Goal: Information Seeking & Learning: Check status

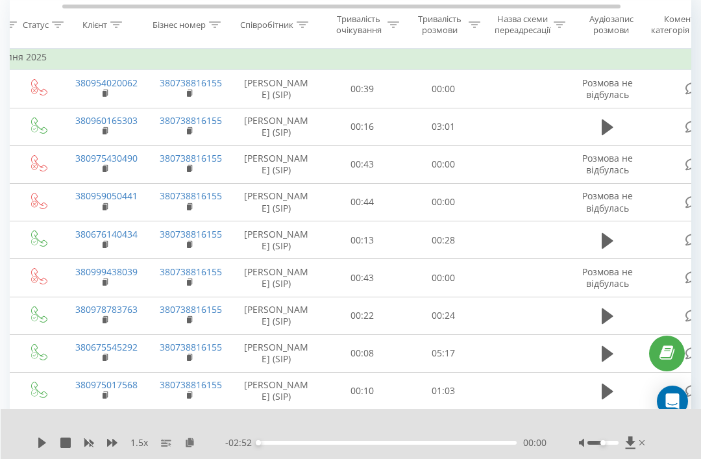
scroll to position [0, 97]
click at [607, 135] on icon at bounding box center [608, 127] width 12 height 16
click at [43, 447] on icon at bounding box center [42, 442] width 10 height 10
click at [42, 439] on icon at bounding box center [42, 442] width 8 height 10
click at [117, 448] on button at bounding box center [112, 442] width 10 height 10
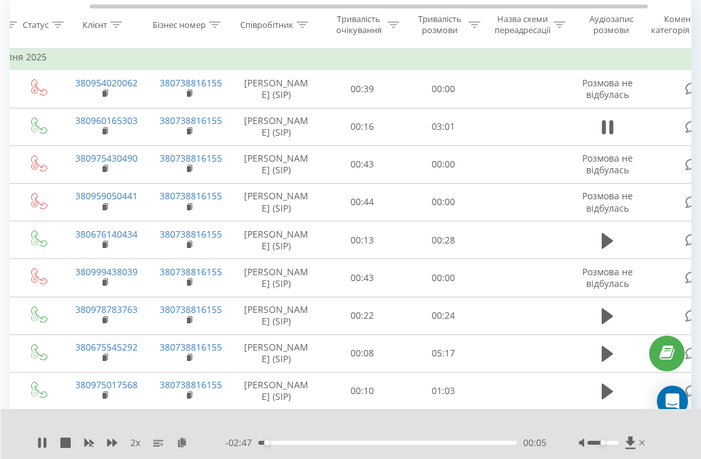
click at [116, 446] on icon at bounding box center [112, 442] width 10 height 10
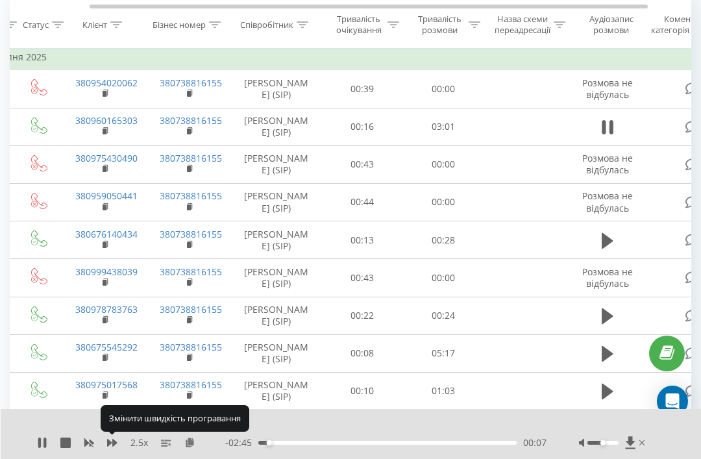
click at [114, 448] on button at bounding box center [112, 442] width 10 height 10
click at [38, 446] on icon at bounding box center [42, 442] width 10 height 10
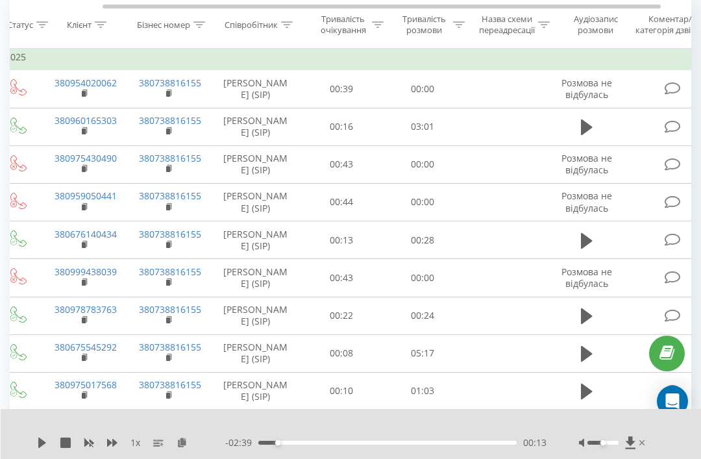
scroll to position [0, 119]
click at [591, 247] on icon at bounding box center [586, 241] width 12 height 18
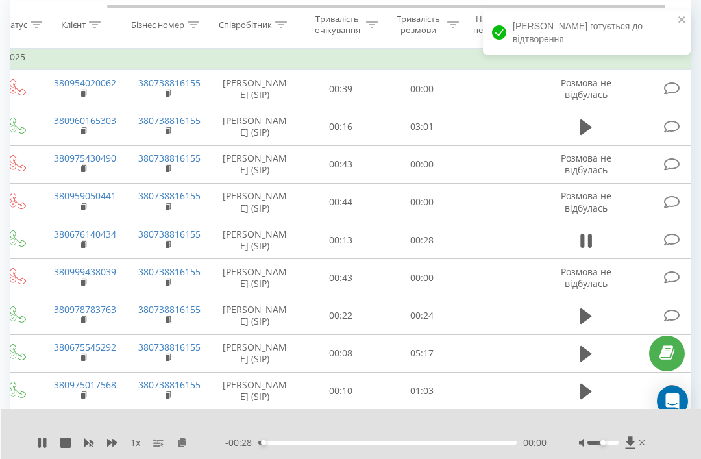
click at [583, 132] on icon at bounding box center [586, 127] width 12 height 16
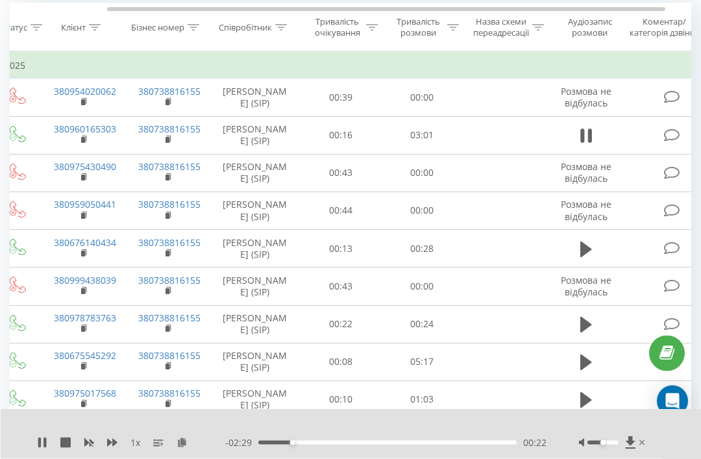
scroll to position [116, 0]
click at [402, 448] on div "- 02:28 00:23 00:23" at bounding box center [385, 442] width 321 height 13
click at [419, 446] on div "- 02:28 00:24 00:24" at bounding box center [385, 442] width 321 height 13
click at [162, 444] on icon at bounding box center [162, 444] width 3 height 3
click at [62, 432] on div "1 x - 02:21 00:30 00:30" at bounding box center [351, 434] width 701 height 50
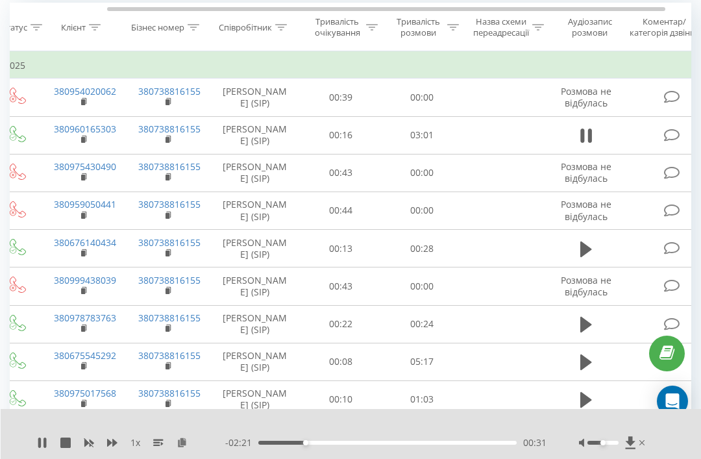
click at [62, 448] on button at bounding box center [65, 442] width 10 height 10
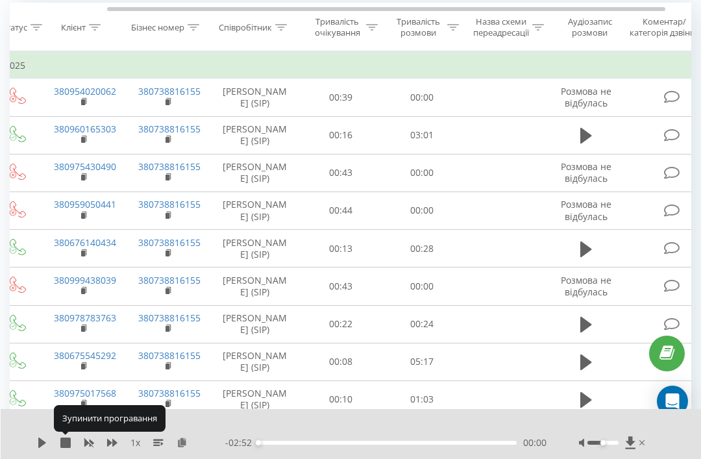
click at [582, 143] on icon at bounding box center [586, 136] width 12 height 16
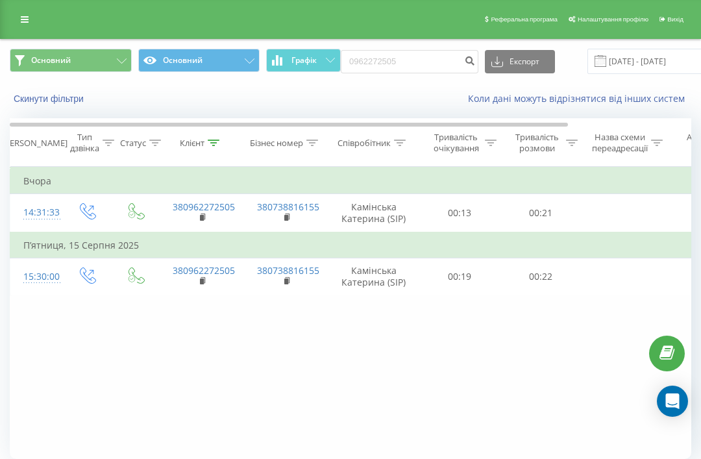
click at [45, 104] on button "Скинути фільтри" at bounding box center [50, 99] width 80 height 12
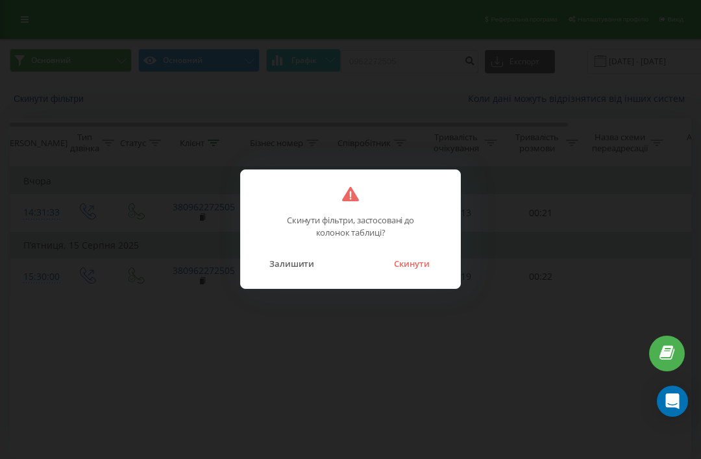
scroll to position [60, 0]
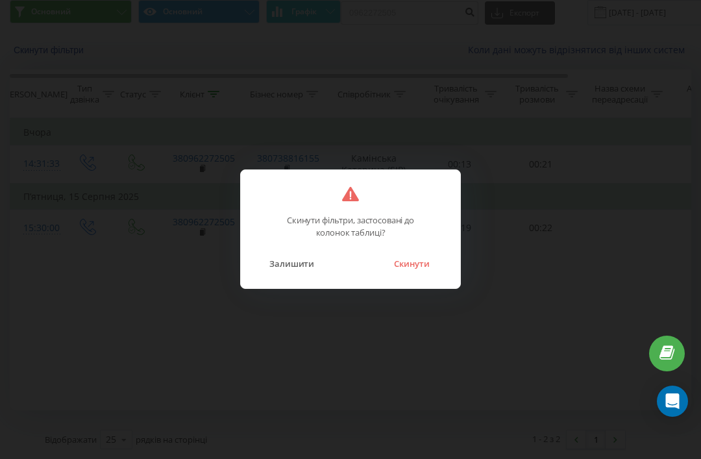
click at [418, 269] on button "Скинути" at bounding box center [411, 263] width 49 height 17
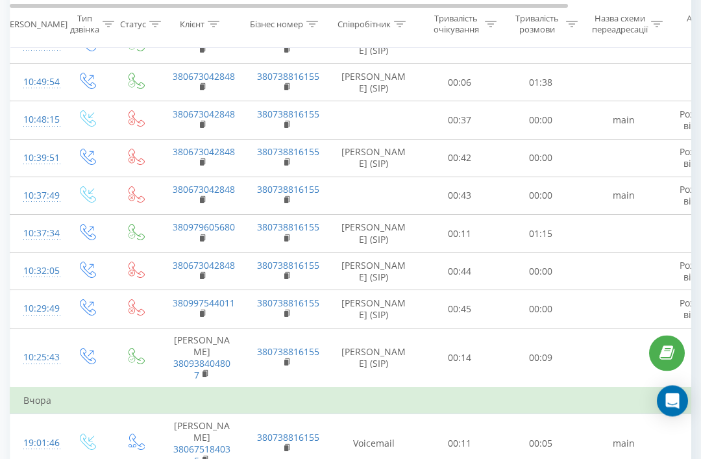
scroll to position [944, 0]
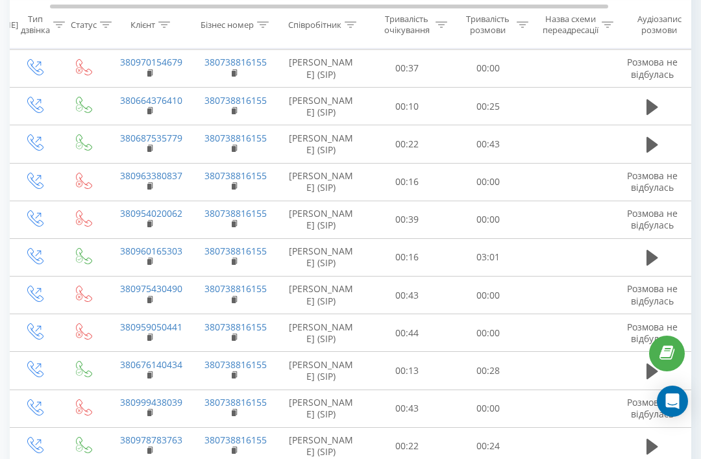
scroll to position [0, 53]
click at [646, 262] on icon at bounding box center [652, 258] width 12 height 18
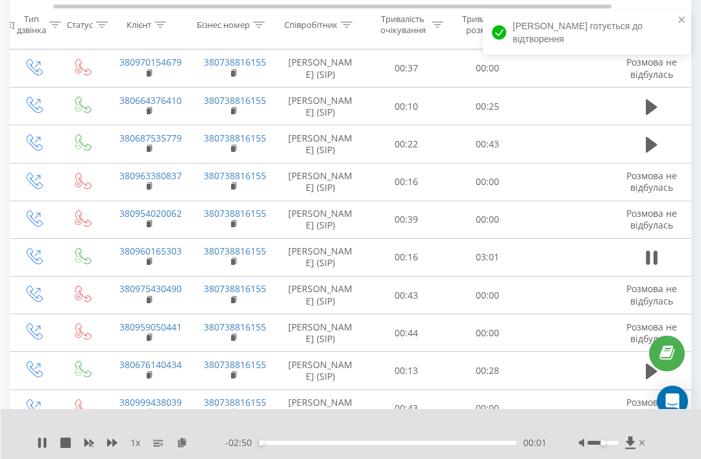
click at [34, 458] on div "1 x - 02:50 00:01 00:01" at bounding box center [351, 434] width 701 height 50
click at [38, 448] on button at bounding box center [42, 442] width 10 height 10
click at [34, 458] on div "1 x - 02:49 00:03 00:03" at bounding box center [351, 434] width 701 height 50
click at [31, 458] on div "1 x - 02:49 00:03 00:03" at bounding box center [351, 434] width 701 height 50
click at [32, 458] on div "1 x - 02:49 00:03 00:03" at bounding box center [351, 434] width 701 height 50
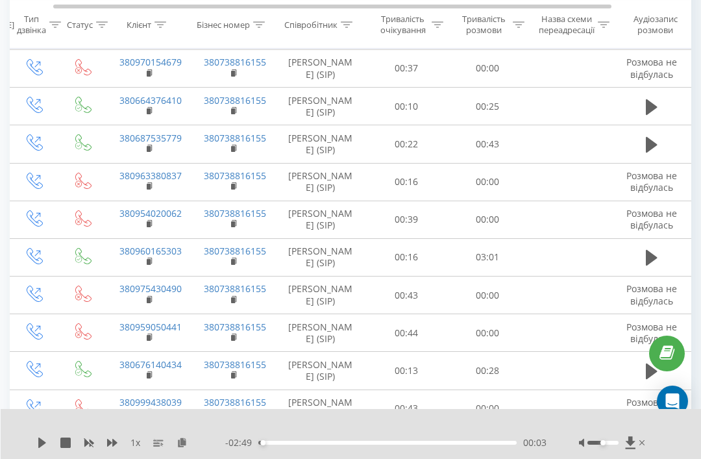
click at [32, 458] on div "1 x - 02:49 00:03 00:03" at bounding box center [351, 434] width 701 height 50
click at [651, 265] on icon at bounding box center [652, 258] width 12 height 16
click at [602, 449] on div at bounding box center [613, 442] width 69 height 13
click at [611, 445] on div at bounding box center [602, 443] width 31 height 4
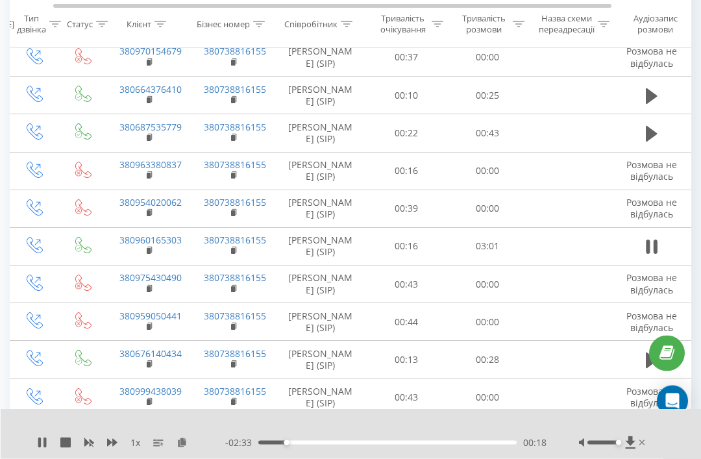
scroll to position [204, 0]
click at [42, 448] on icon at bounding box center [42, 442] width 10 height 10
click at [633, 449] on icon at bounding box center [630, 442] width 11 height 13
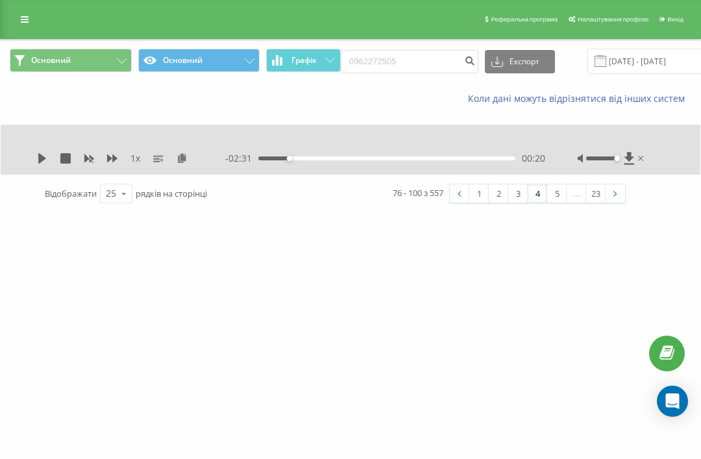
scroll to position [0, 0]
